Goal: Task Accomplishment & Management: Manage account settings

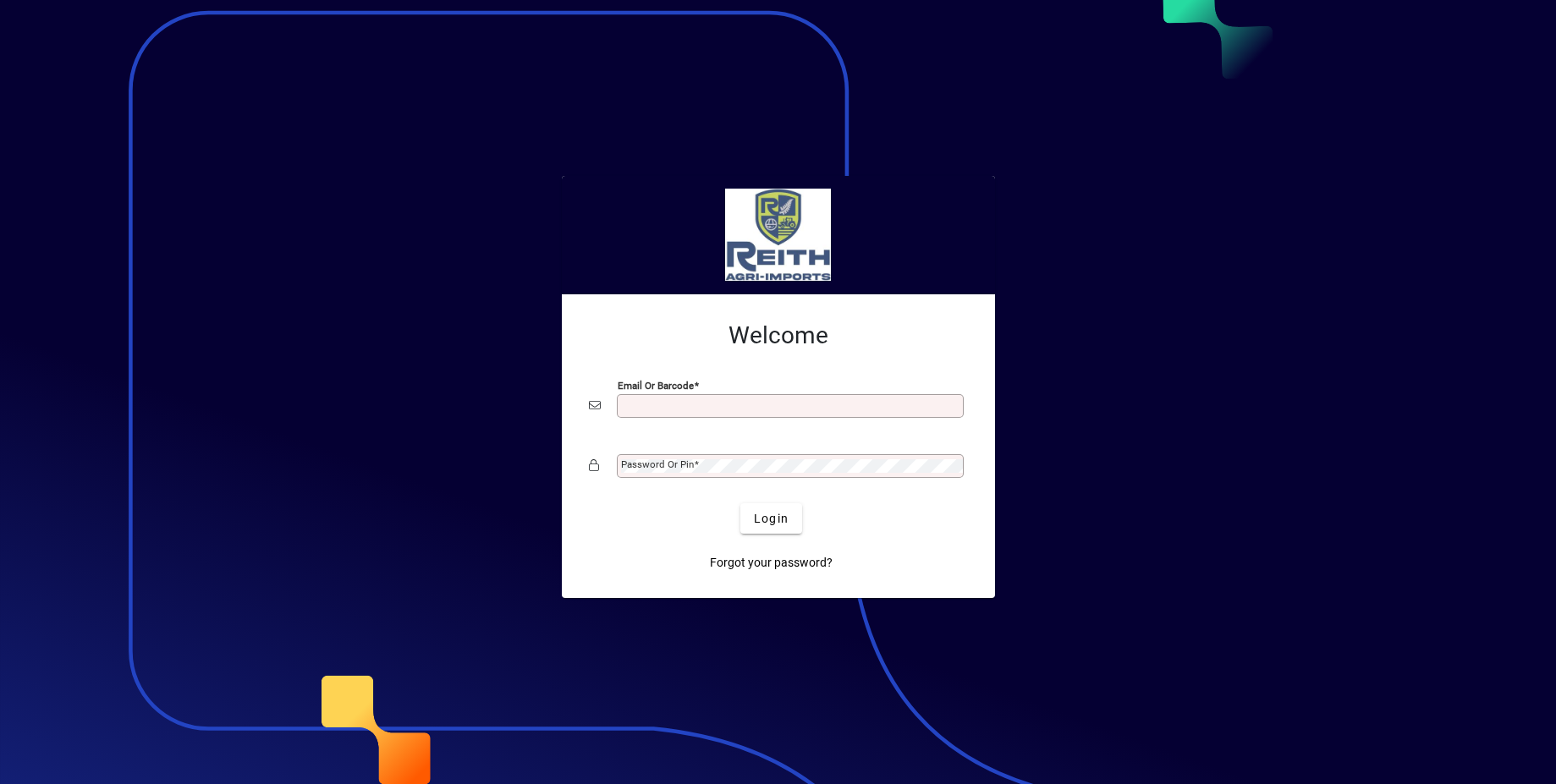
click at [684, 410] on input "Email or Barcode" at bounding box center [792, 406] width 342 height 13
